Goal: Check status: Check status

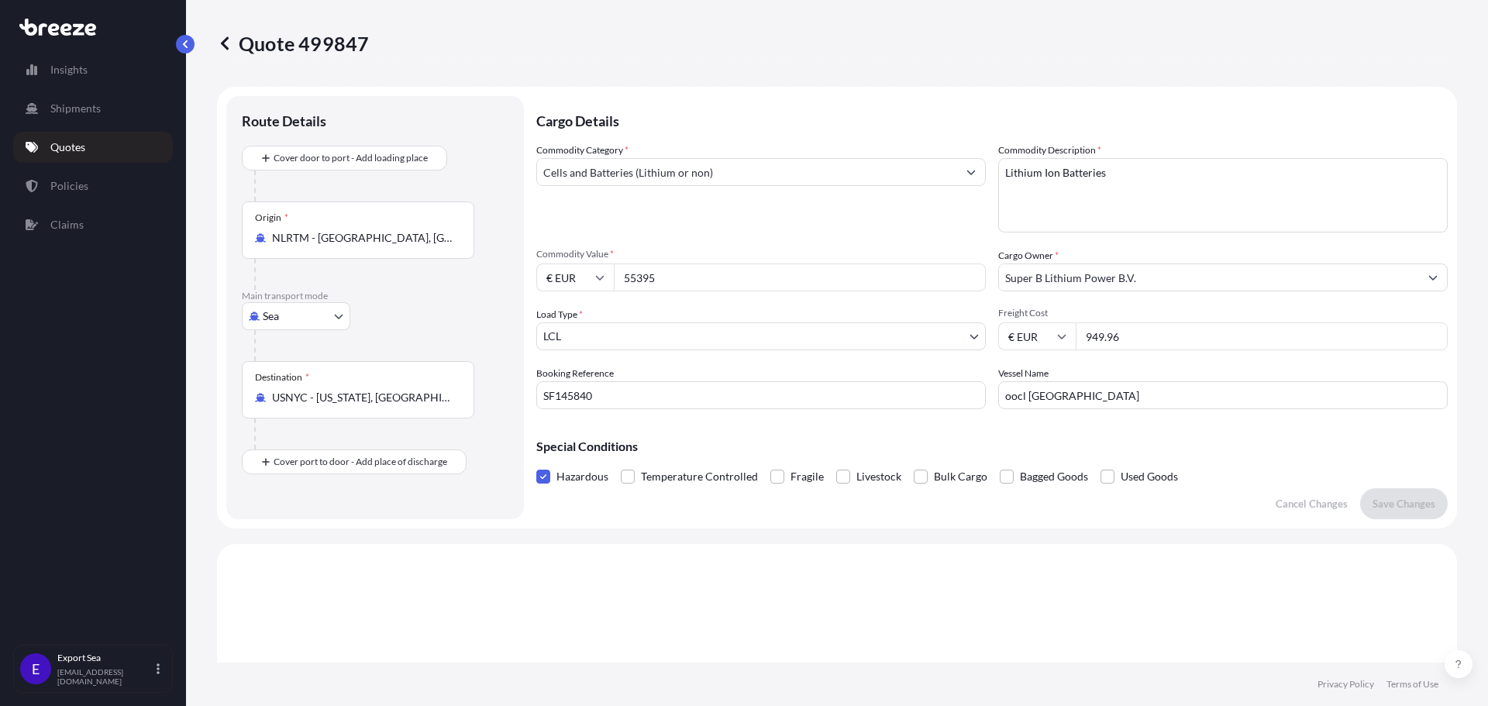
select select "Sea"
select select "1"
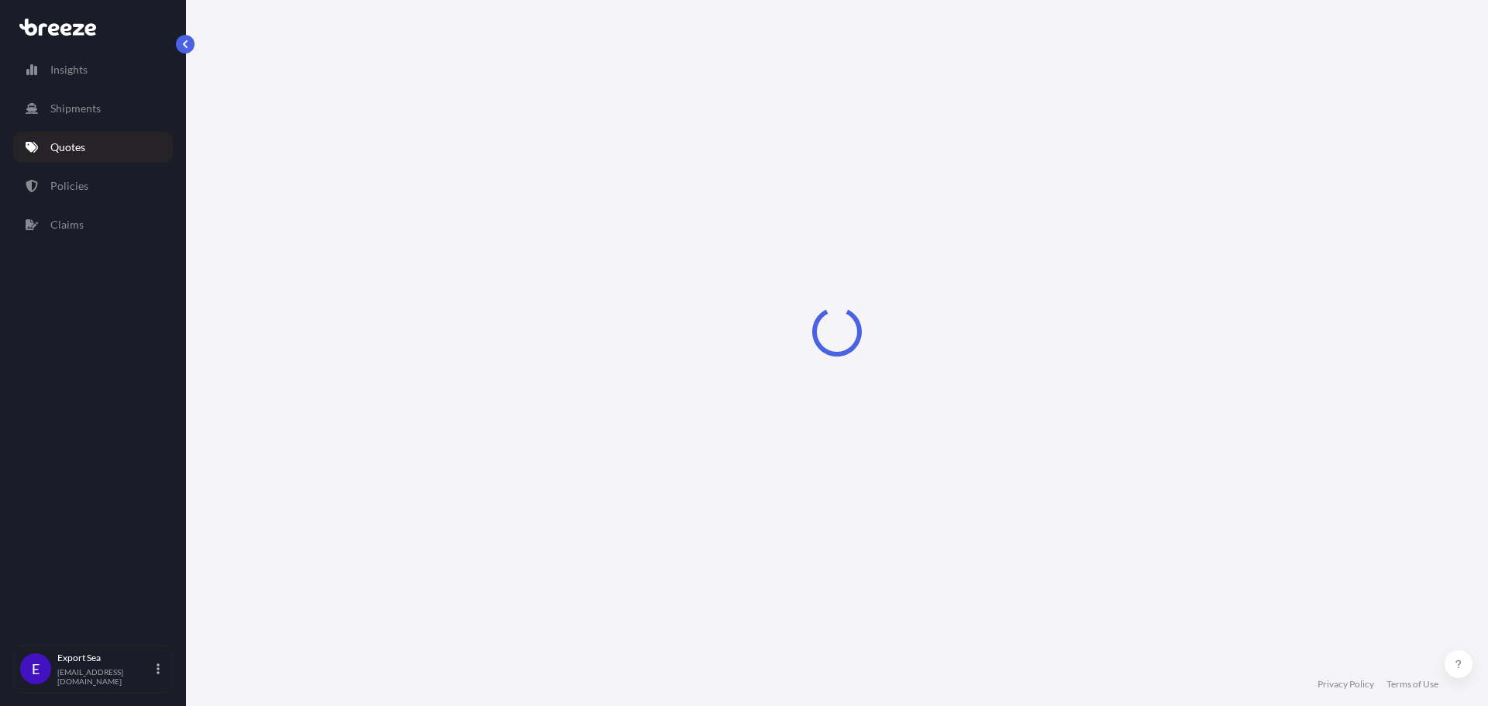
select select "Sea"
select select "1"
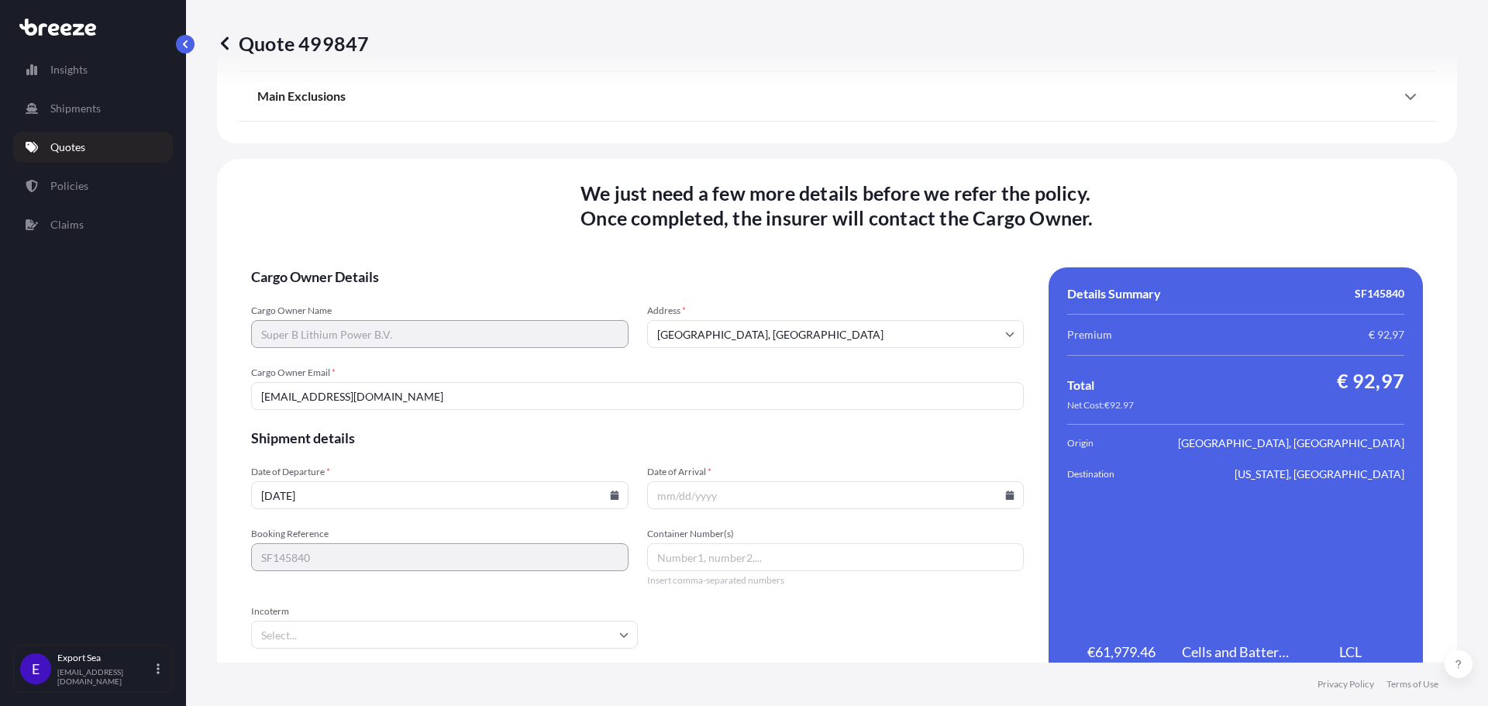
scroll to position [1903, 0]
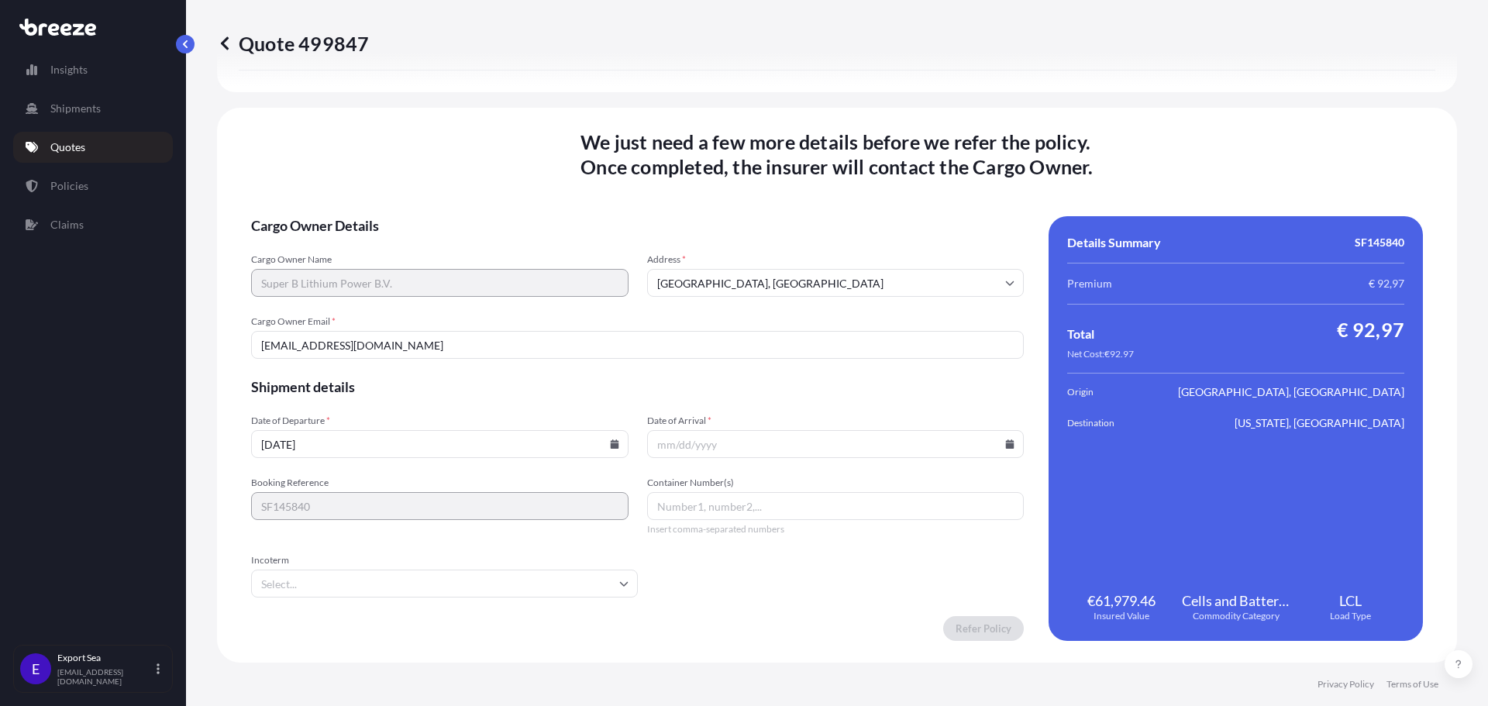
click at [611, 450] on input "[DATE]" at bounding box center [439, 444] width 377 height 28
click at [614, 440] on icon at bounding box center [614, 443] width 9 height 9
click at [440, 336] on button "25" at bounding box center [438, 335] width 25 height 25
click at [1006, 446] on icon at bounding box center [1010, 443] width 9 height 9
click at [938, 180] on icon at bounding box center [935, 182] width 6 height 9
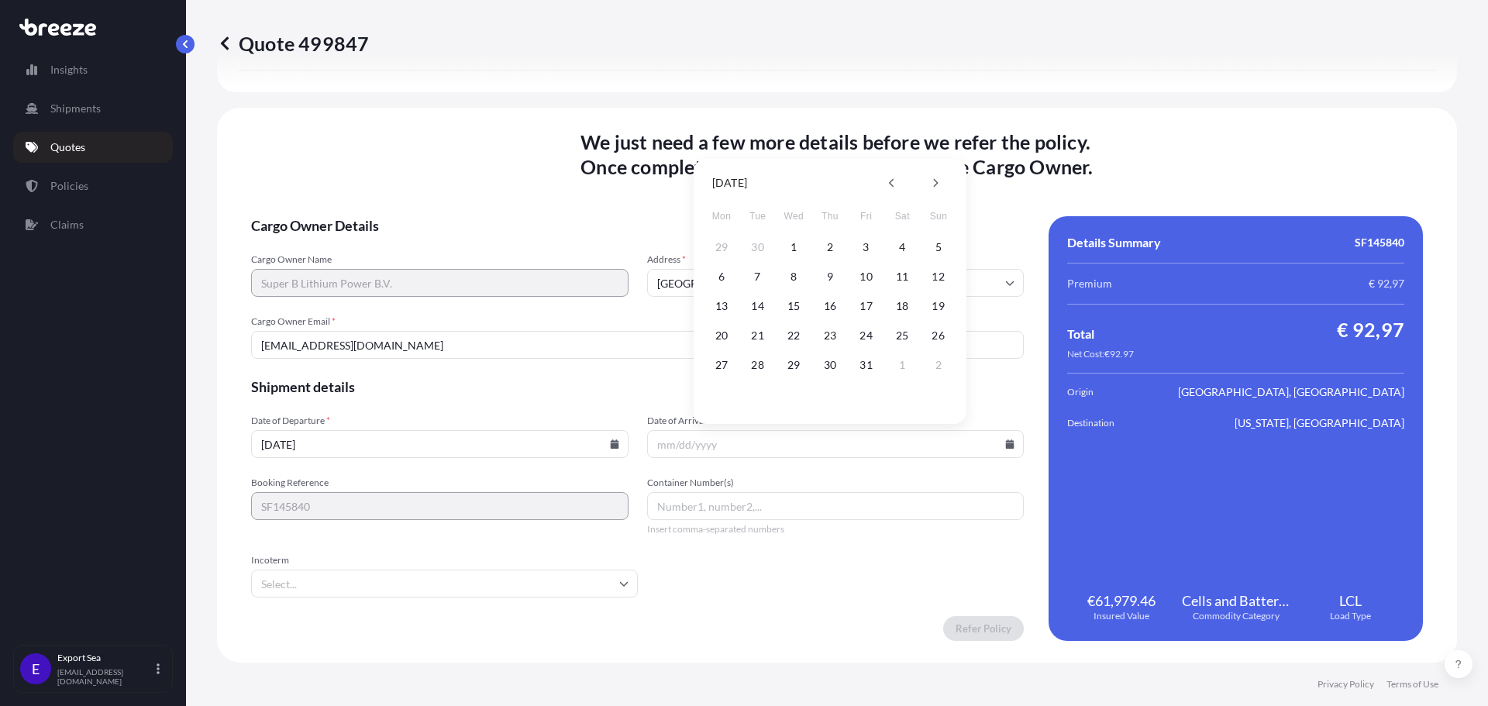
click at [926, 312] on div "13 14 15 16 17 18 19" at bounding box center [830, 306] width 248 height 28
click at [941, 301] on button "19" at bounding box center [938, 306] width 25 height 25
type input "[DATE]"
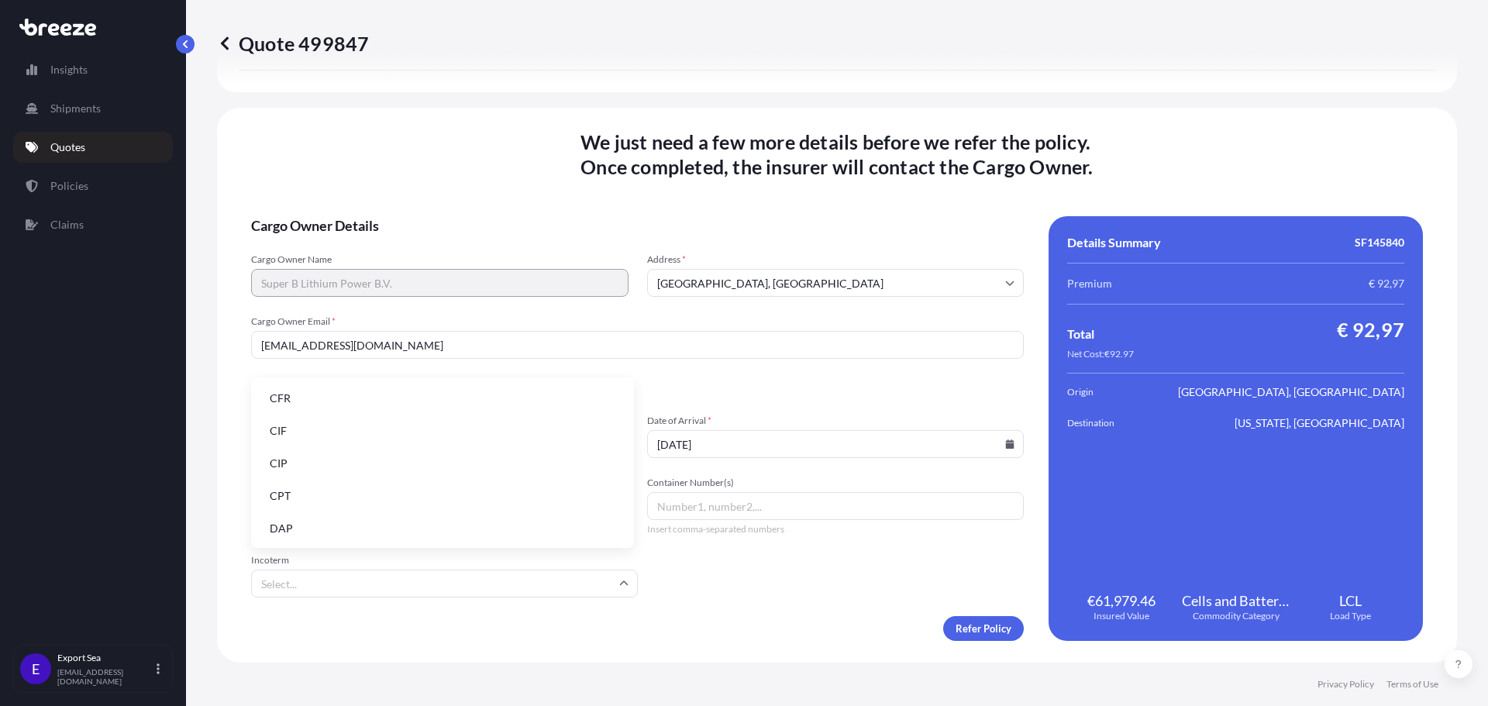
click at [581, 590] on input "Incoterm" at bounding box center [444, 584] width 387 height 28
click at [541, 429] on li "CIF" at bounding box center [442, 430] width 370 height 29
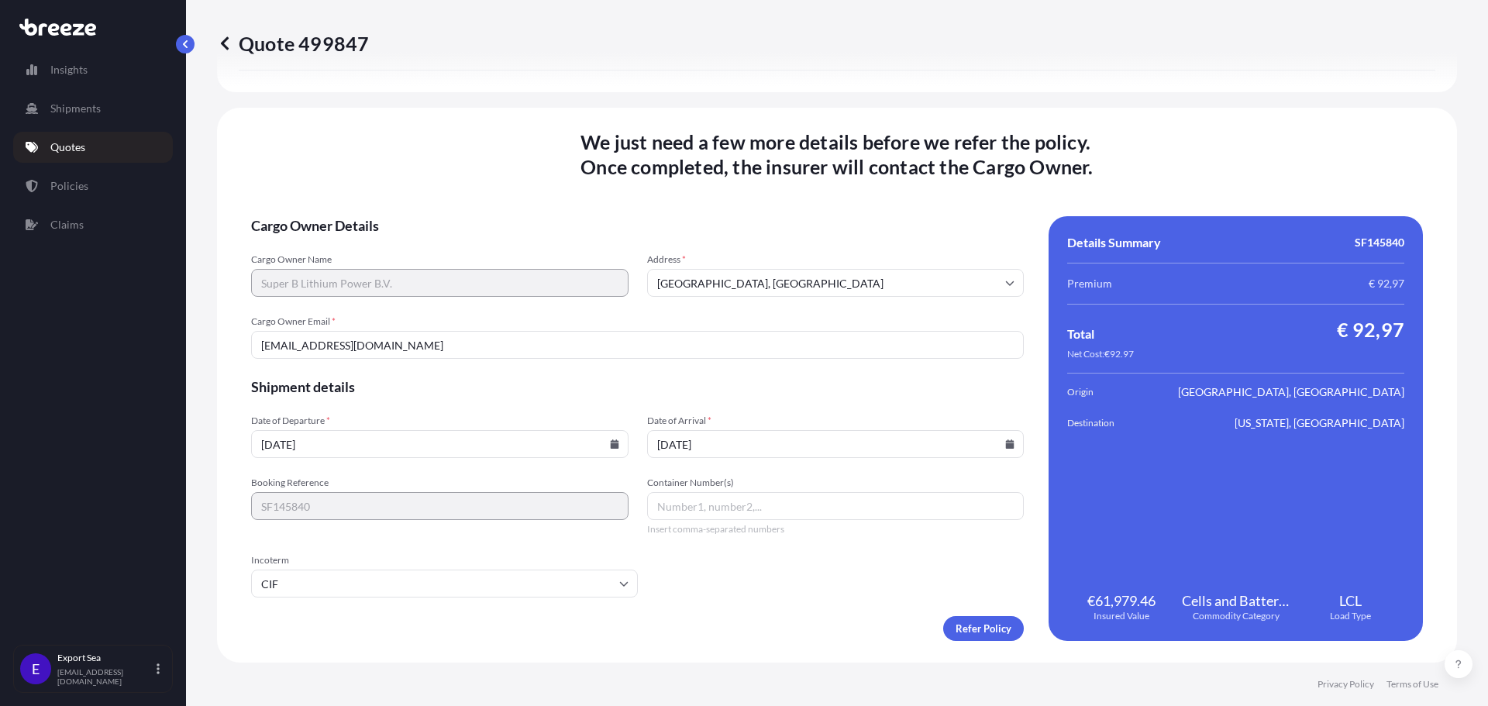
click at [828, 597] on form "Cargo Owner Details Cargo Owner Name Super B Lithium Power B.V. Address * [GEOG…" at bounding box center [637, 428] width 773 height 425
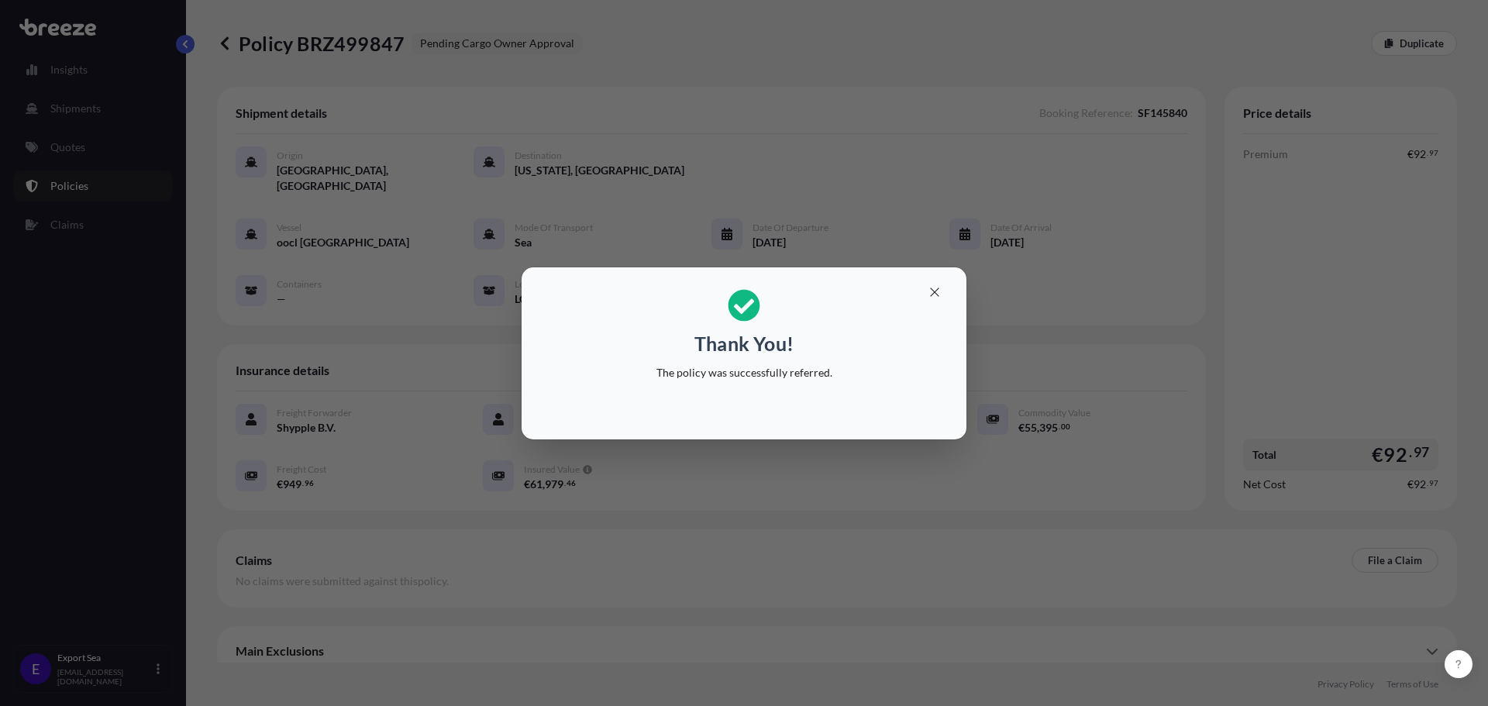
click at [699, 467] on div "Thank You! The policy was successfully referred." at bounding box center [744, 353] width 1488 height 706
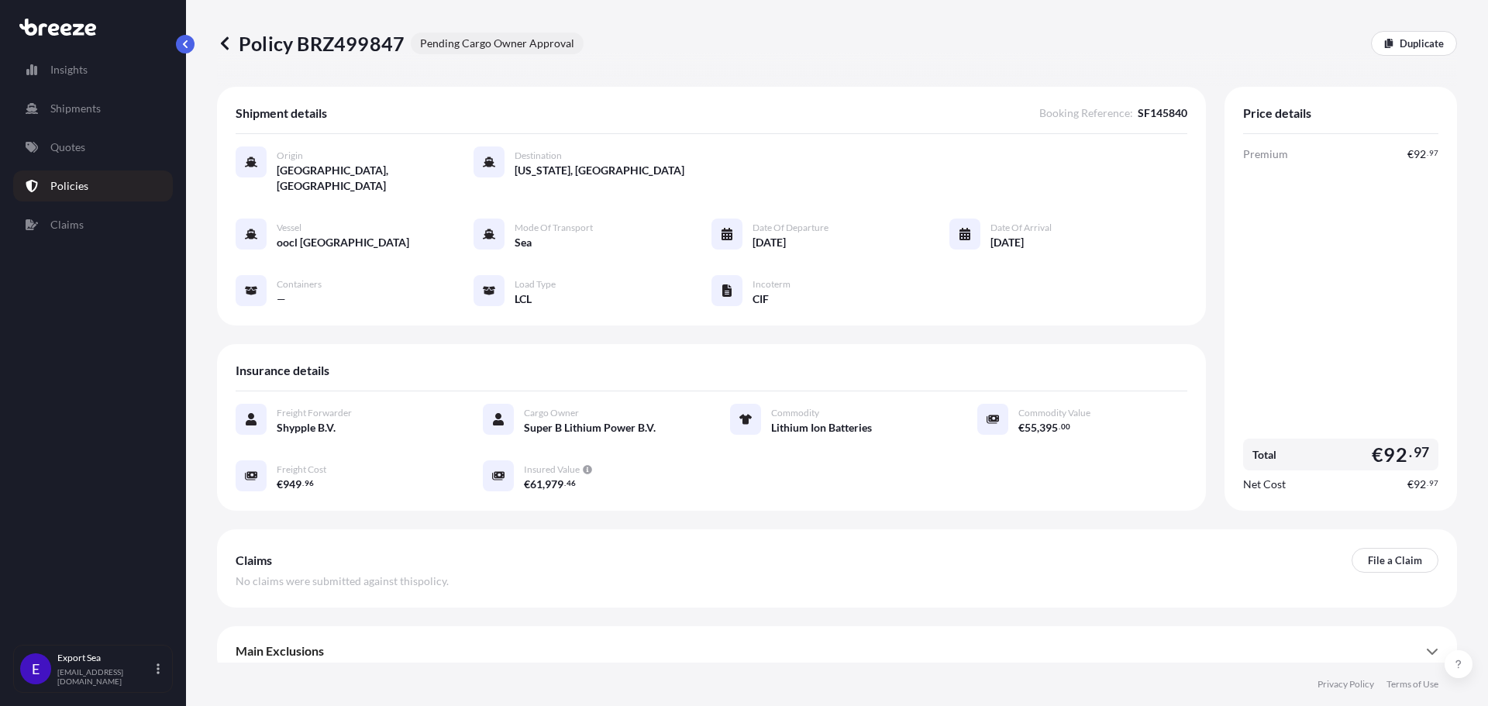
click at [747, 529] on div "Claims File a Claim No claims were submitted against this policy ." at bounding box center [837, 568] width 1240 height 78
click at [1424, 638] on div "Main Exclusions" at bounding box center [837, 650] width 1203 height 37
click at [808, 72] on div "Policy BRZ499847 Pending Cargo Owner Approval Duplicate" at bounding box center [837, 43] width 1240 height 87
click at [231, 43] on icon at bounding box center [225, 44] width 16 height 16
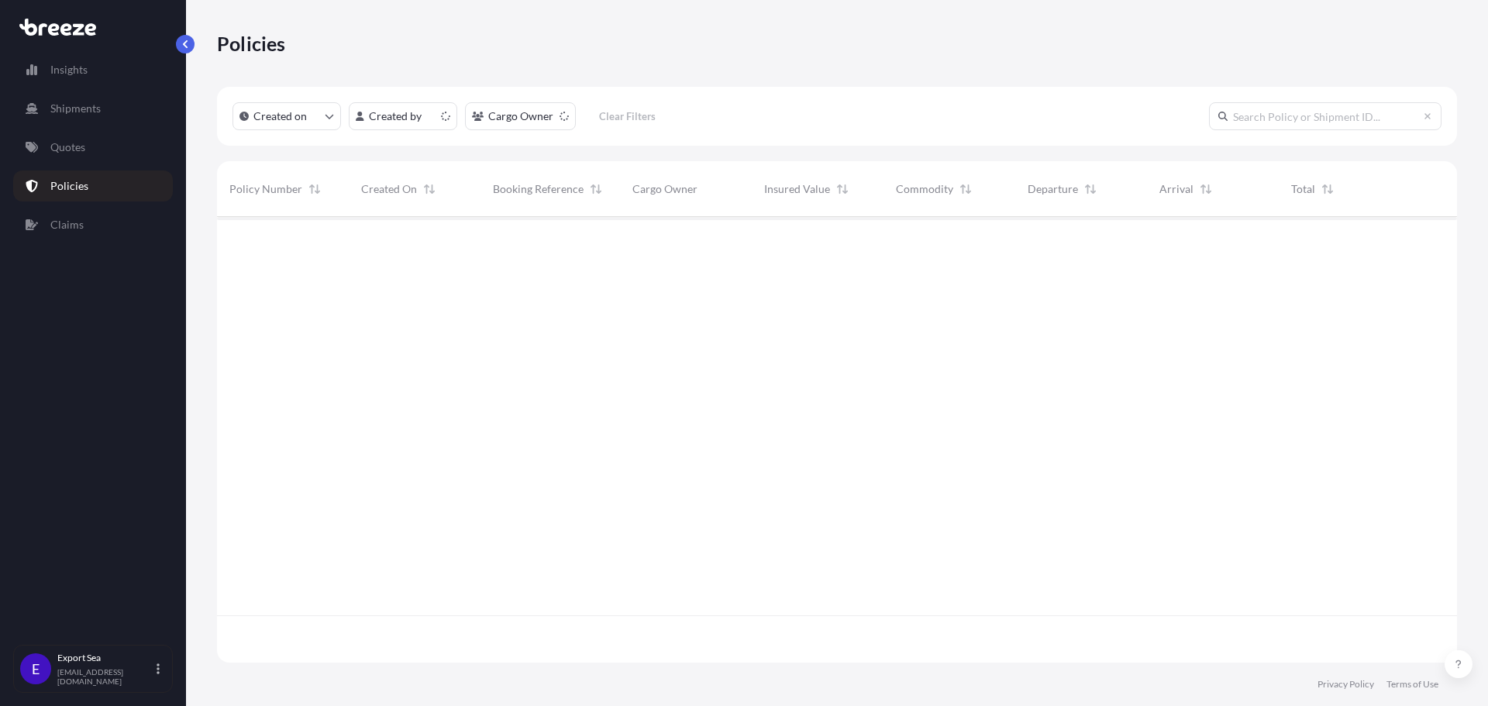
scroll to position [443, 1228]
